Goal: Task Accomplishment & Management: Manage account settings

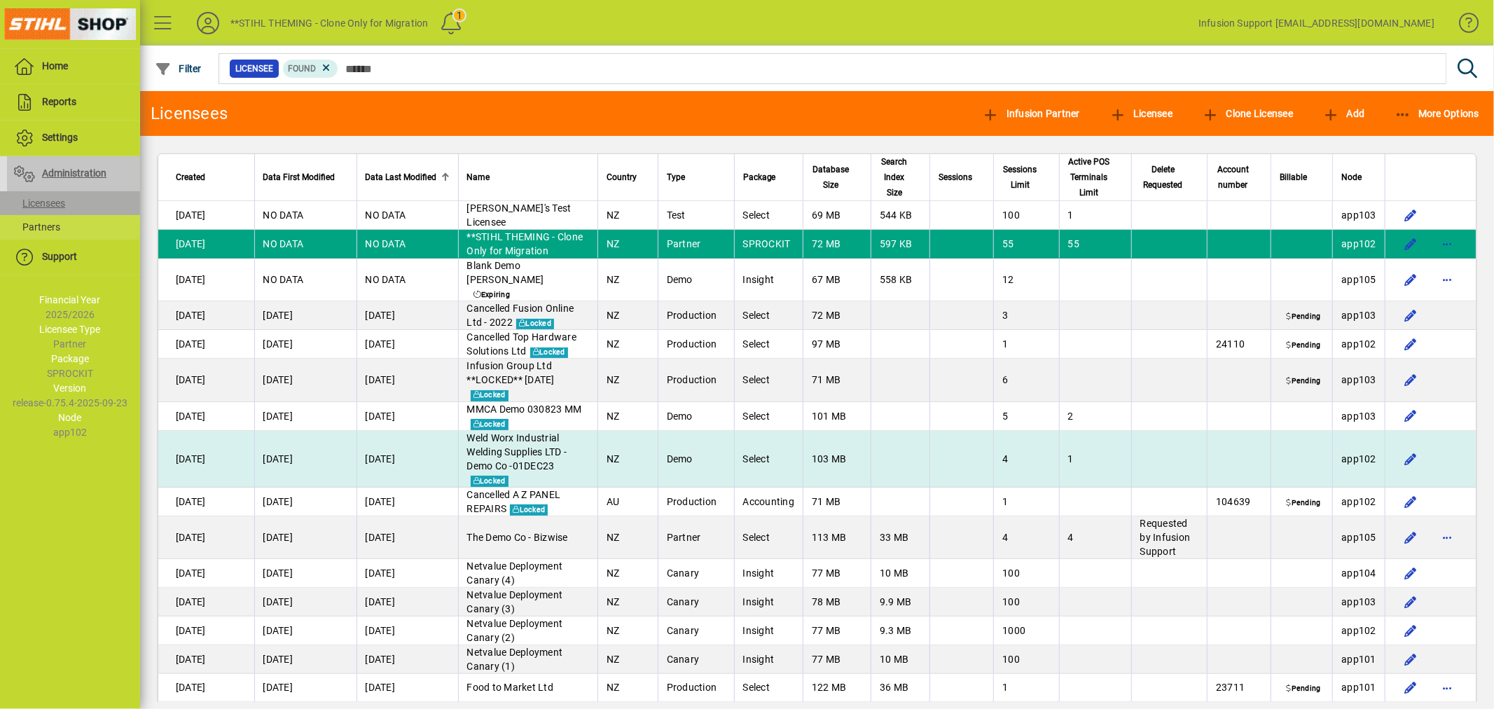
click at [1194, 433] on td at bounding box center [1169, 459] width 76 height 57
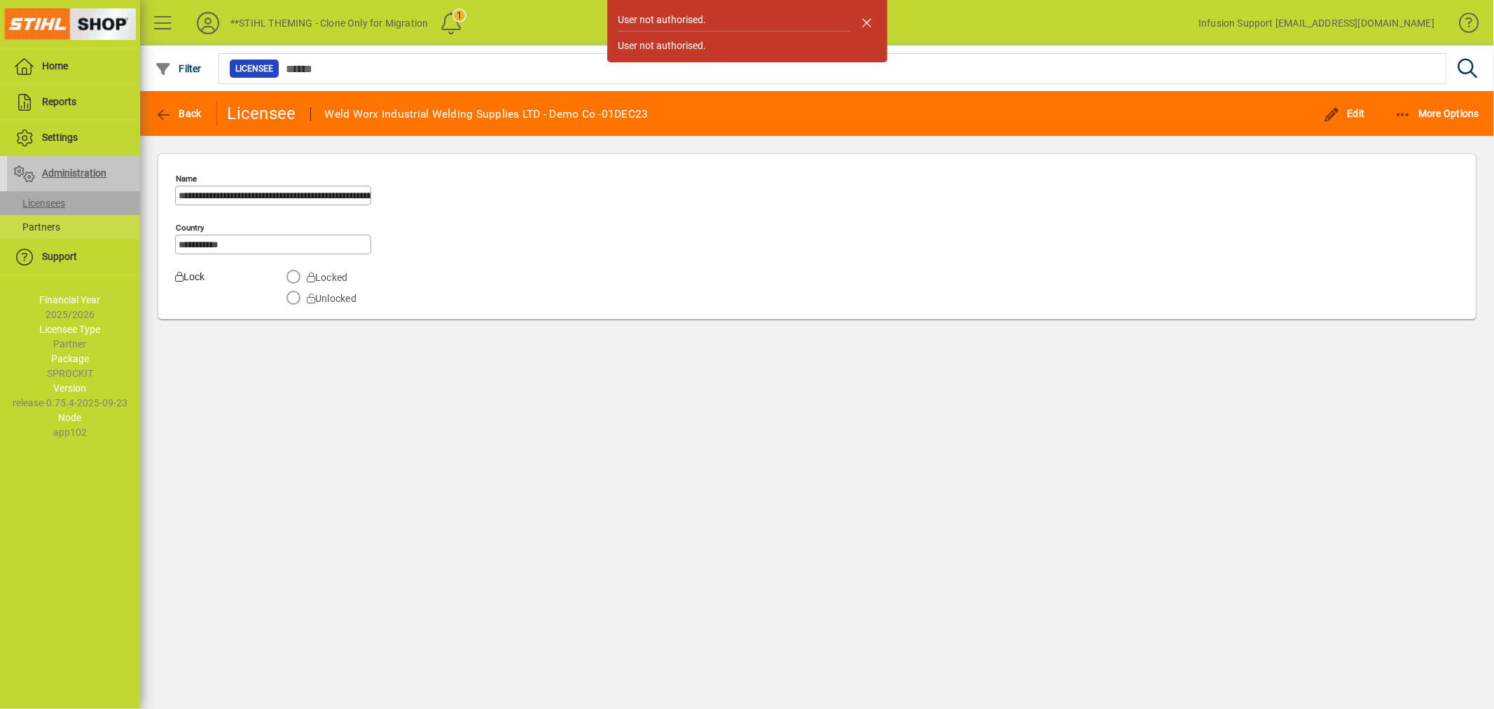
drag, startPoint x: 869, startPoint y: 18, endPoint x: 1031, endPoint y: 31, distance: 163.0
click at [874, 19] on span "button" at bounding box center [867, 23] width 34 height 34
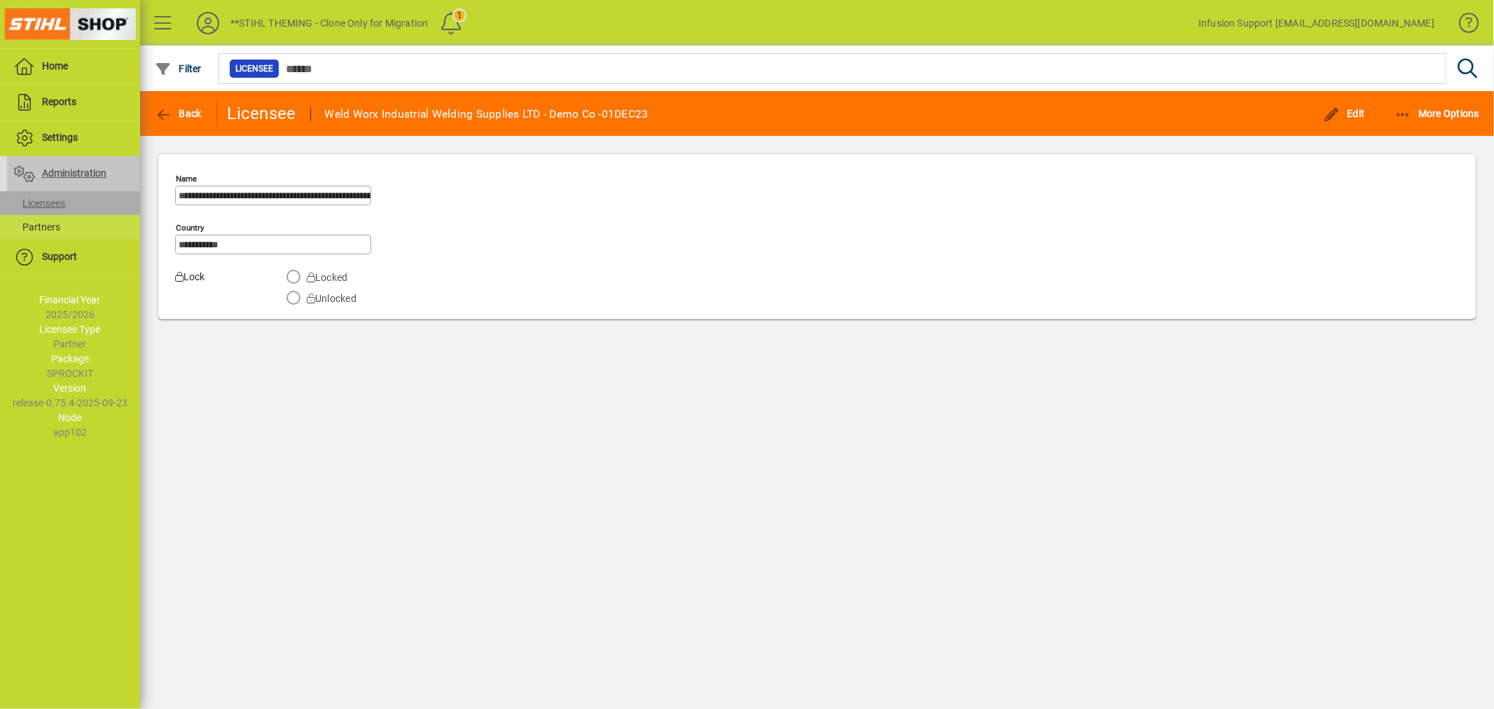
drag, startPoint x: 1342, startPoint y: 104, endPoint x: 1279, endPoint y: 113, distance: 63.0
click at [1341, 105] on span "button" at bounding box center [1344, 114] width 49 height 34
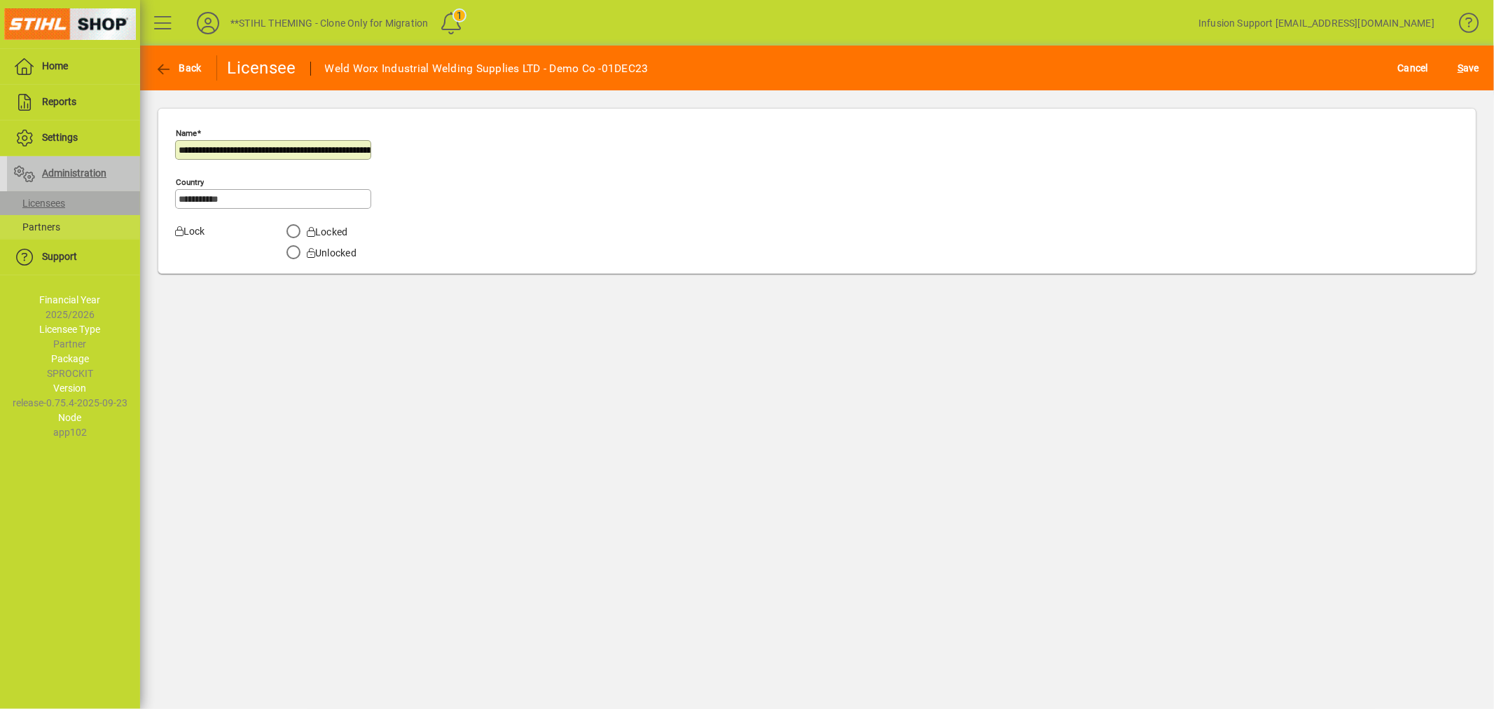
click at [345, 256] on label "Unlocked" at bounding box center [330, 253] width 53 height 14
click at [1461, 64] on span "S" at bounding box center [1461, 67] width 6 height 11
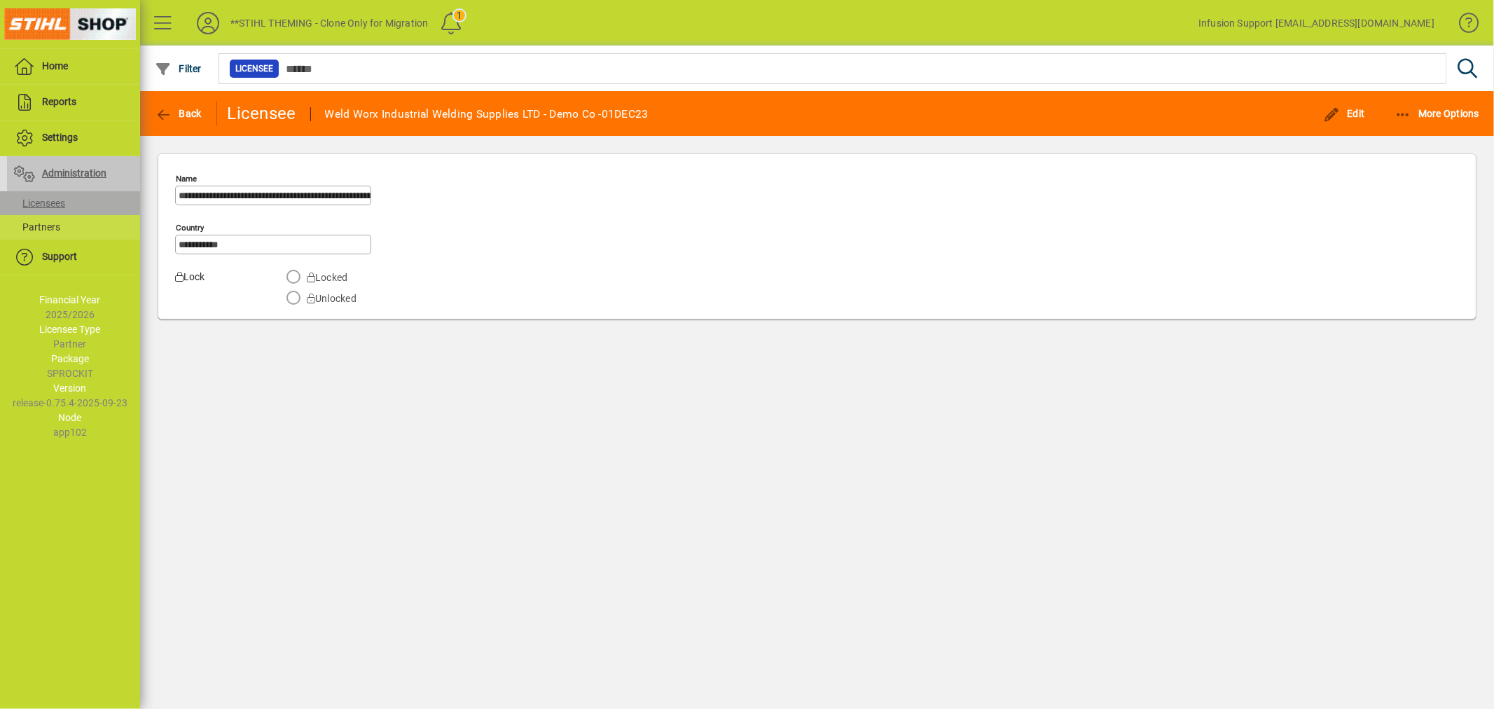
scroll to position [0, 100]
drag, startPoint x: 282, startPoint y: 195, endPoint x: 788, endPoint y: 170, distance: 506.4
click at [702, 200] on div "**********" at bounding box center [817, 240] width 1284 height 144
click at [1432, 105] on span "button" at bounding box center [1437, 114] width 92 height 34
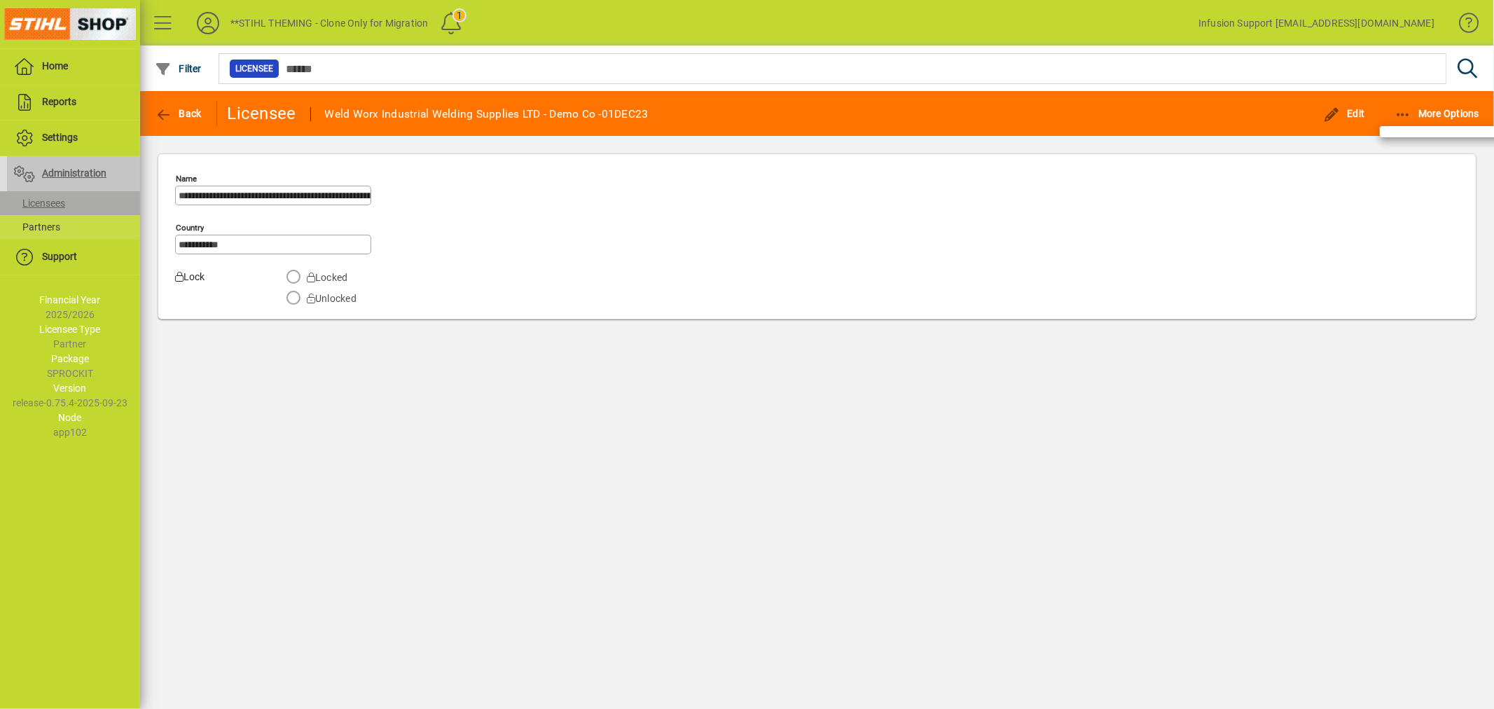
drag, startPoint x: 1108, startPoint y: 282, endPoint x: 447, endPoint y: 172, distance: 670.3
click at [1072, 282] on div at bounding box center [747, 354] width 1494 height 709
click at [160, 113] on icon "button" at bounding box center [164, 115] width 18 height 14
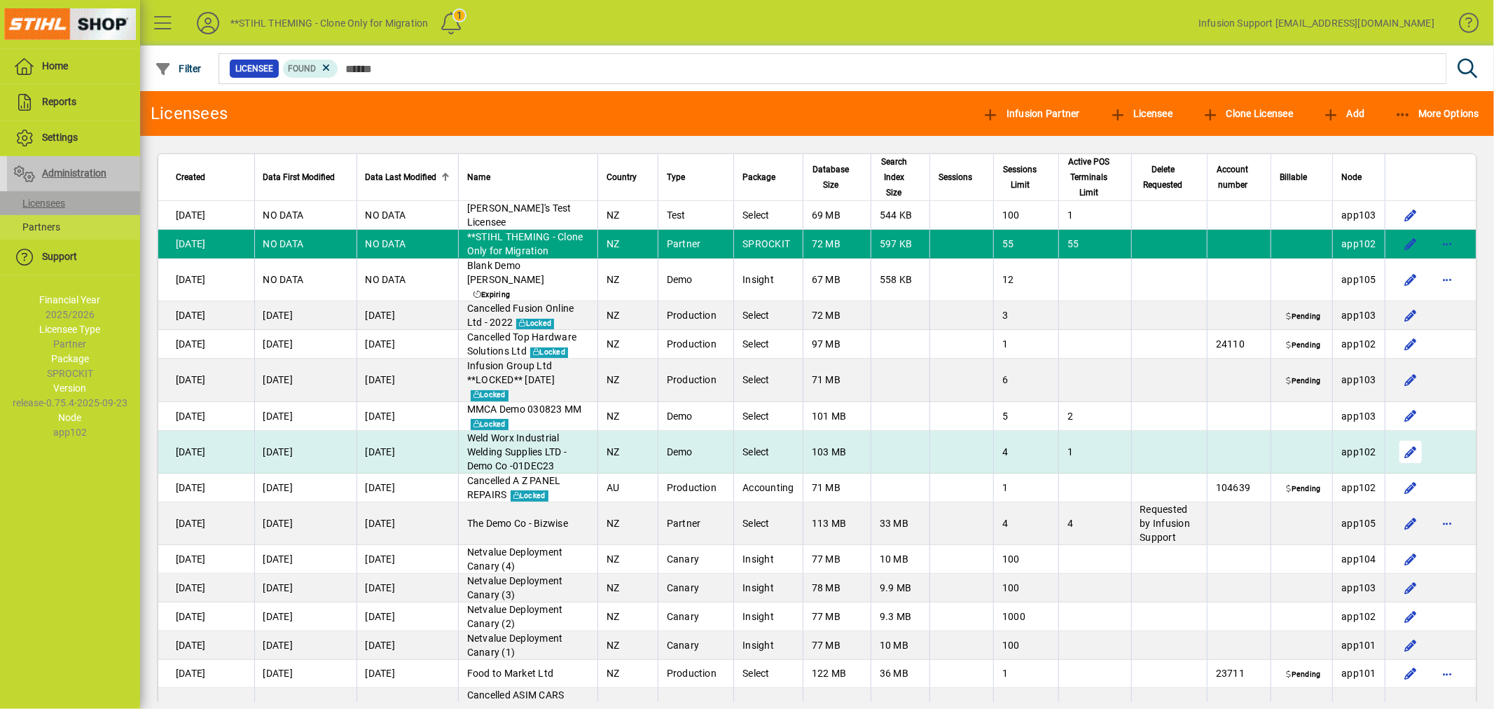
click at [1403, 435] on span "button" at bounding box center [1411, 452] width 34 height 34
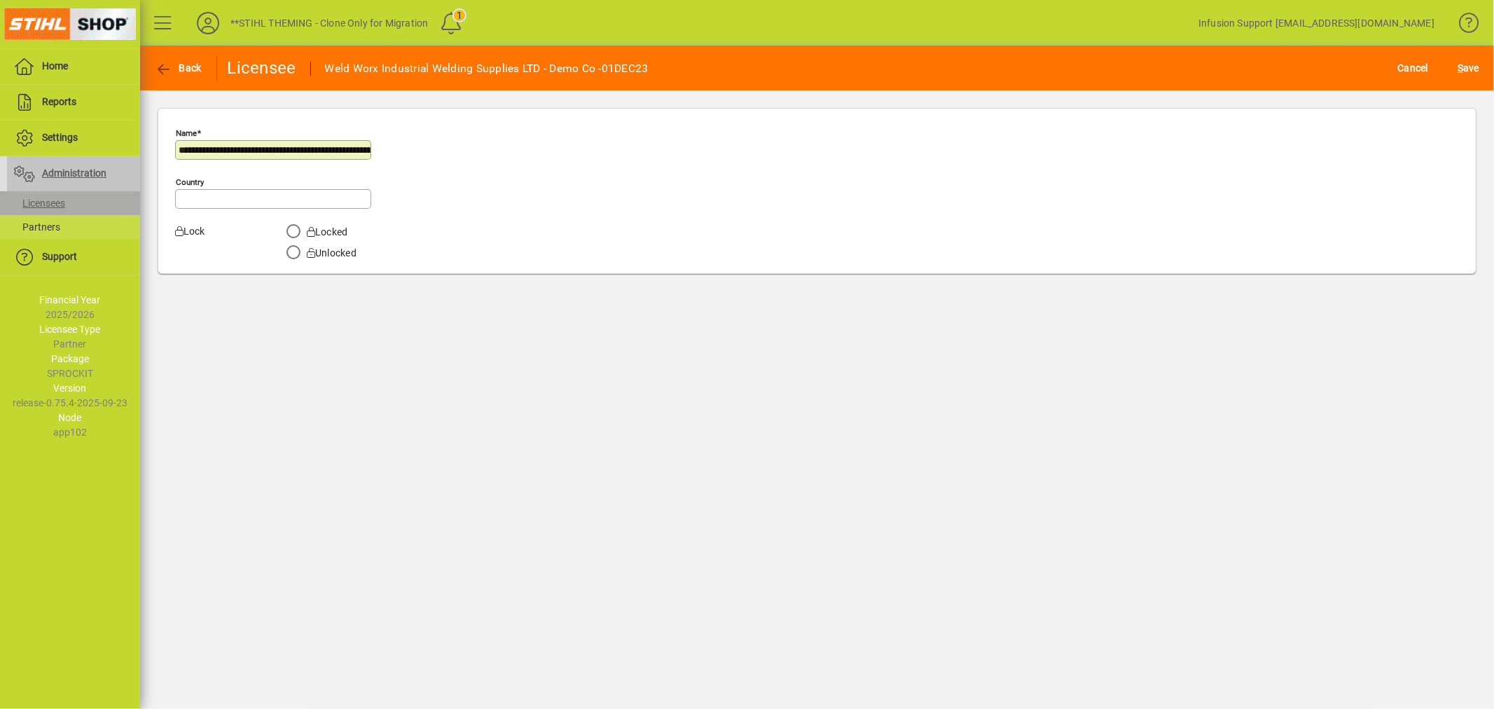
type input "**********"
click at [1455, 64] on span "submit" at bounding box center [1468, 68] width 29 height 34
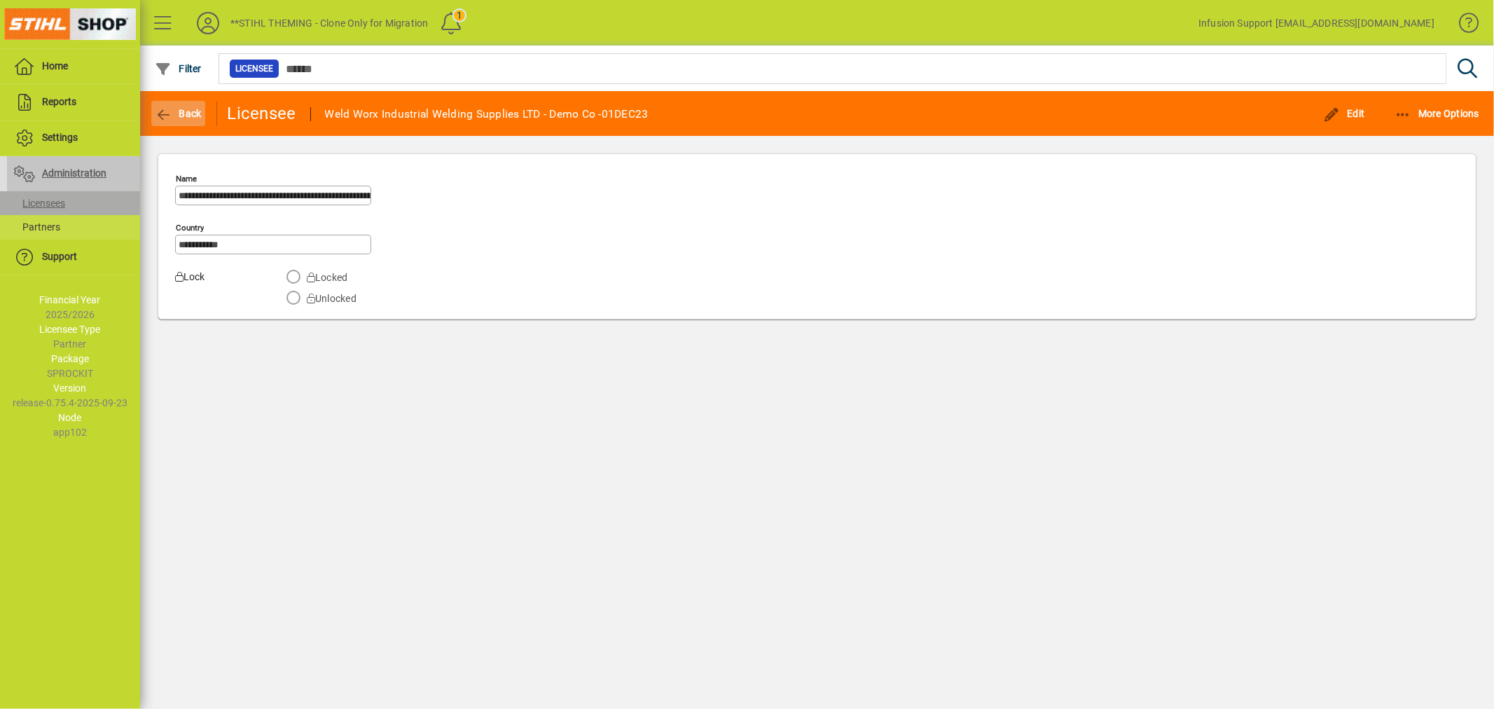
click at [179, 108] on span "Back" at bounding box center [178, 113] width 47 height 11
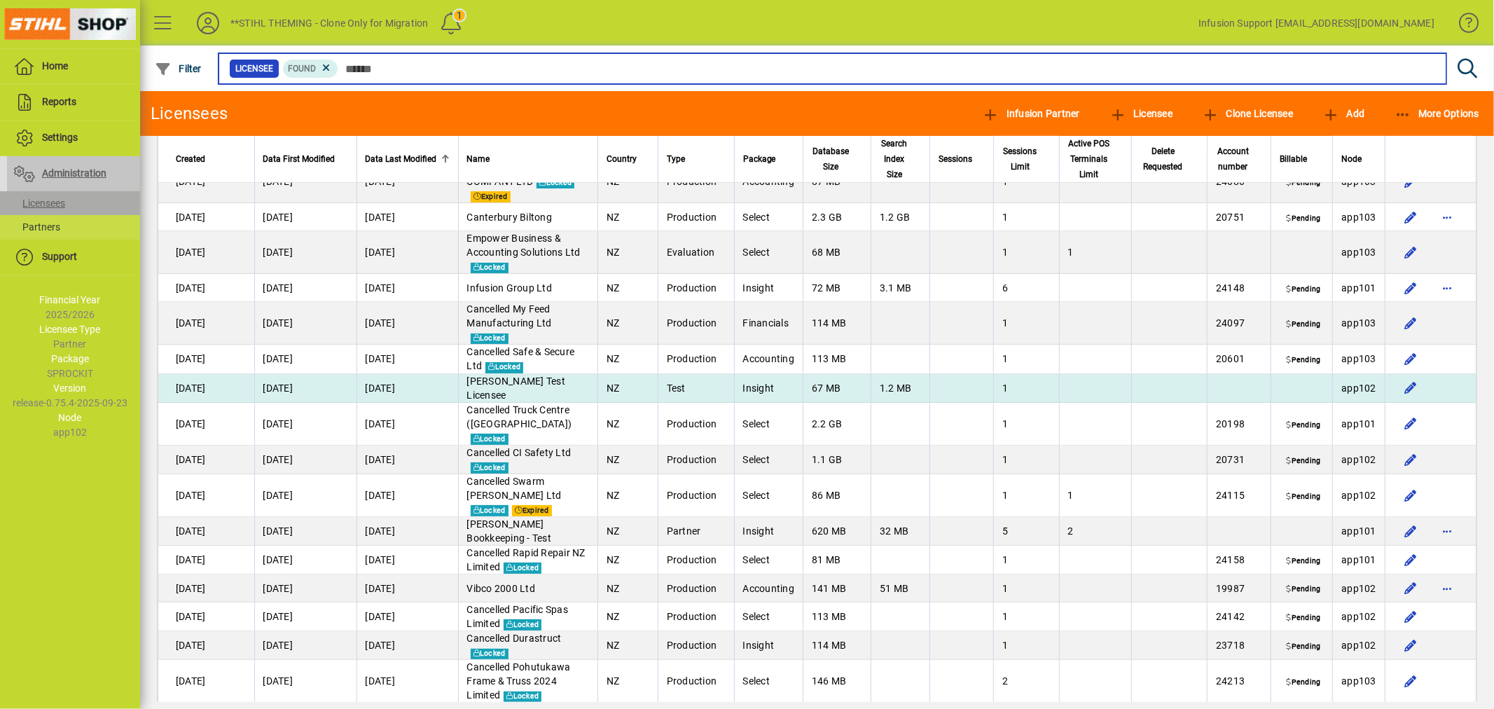
scroll to position [542, 0]
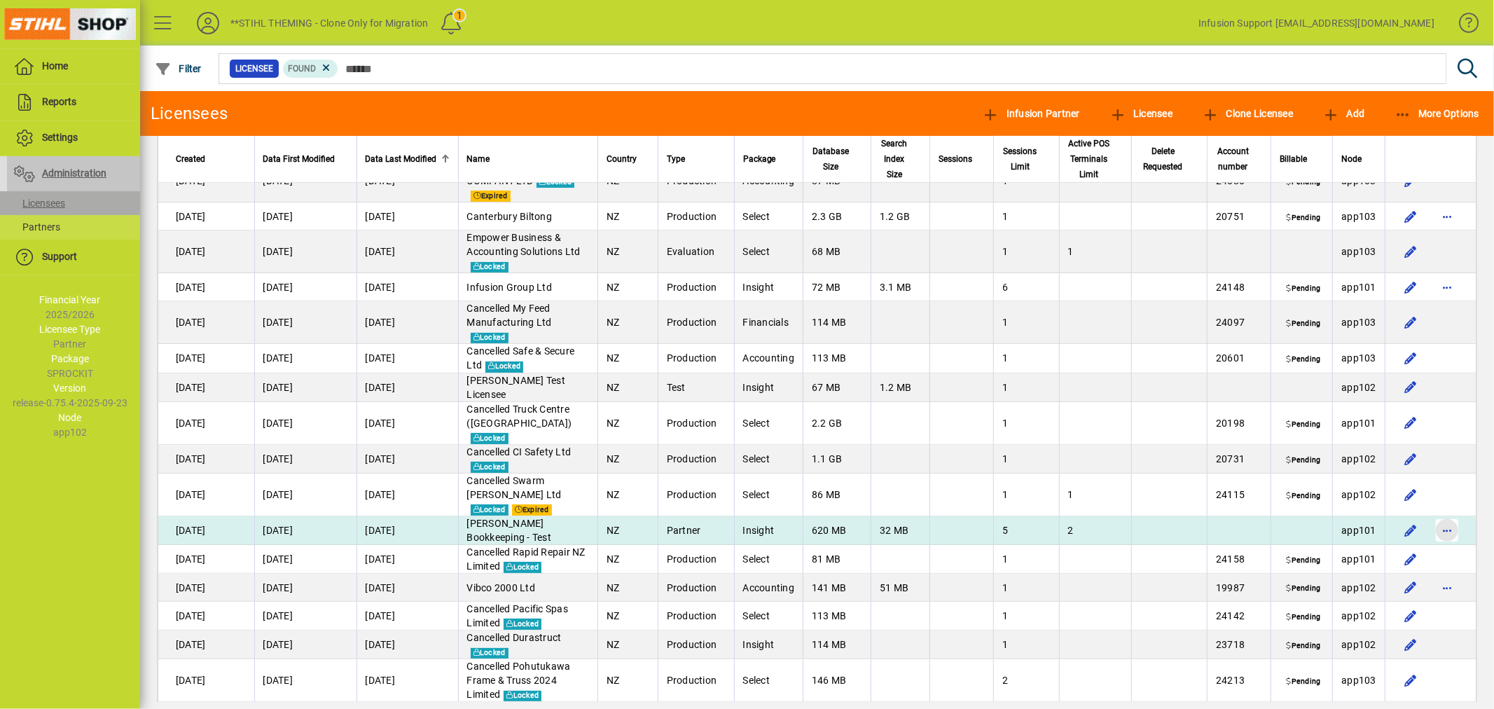
click at [1437, 514] on span "button" at bounding box center [1448, 531] width 34 height 34
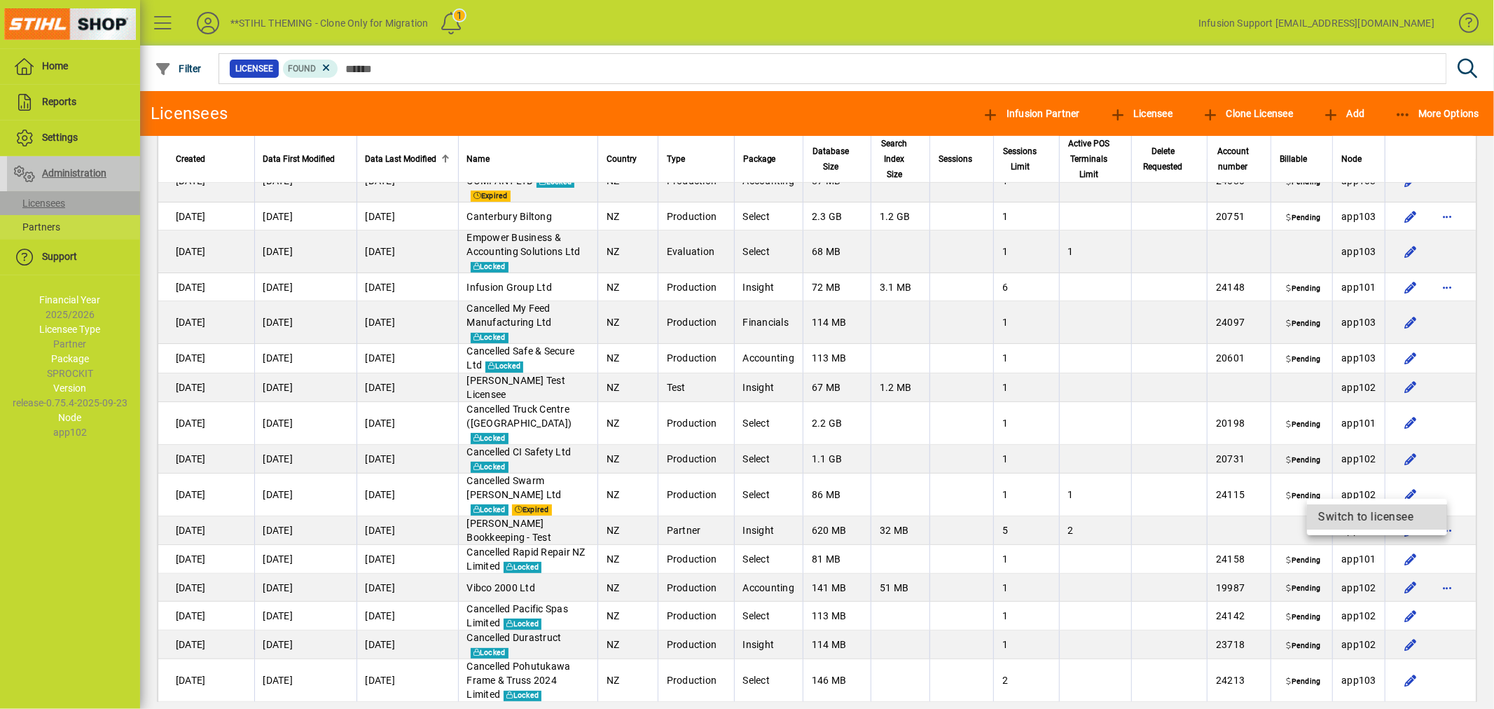
click at [1335, 512] on span "Switch to licensee" at bounding box center [1377, 517] width 118 height 17
